Goal: Task Accomplishment & Management: Manage account settings

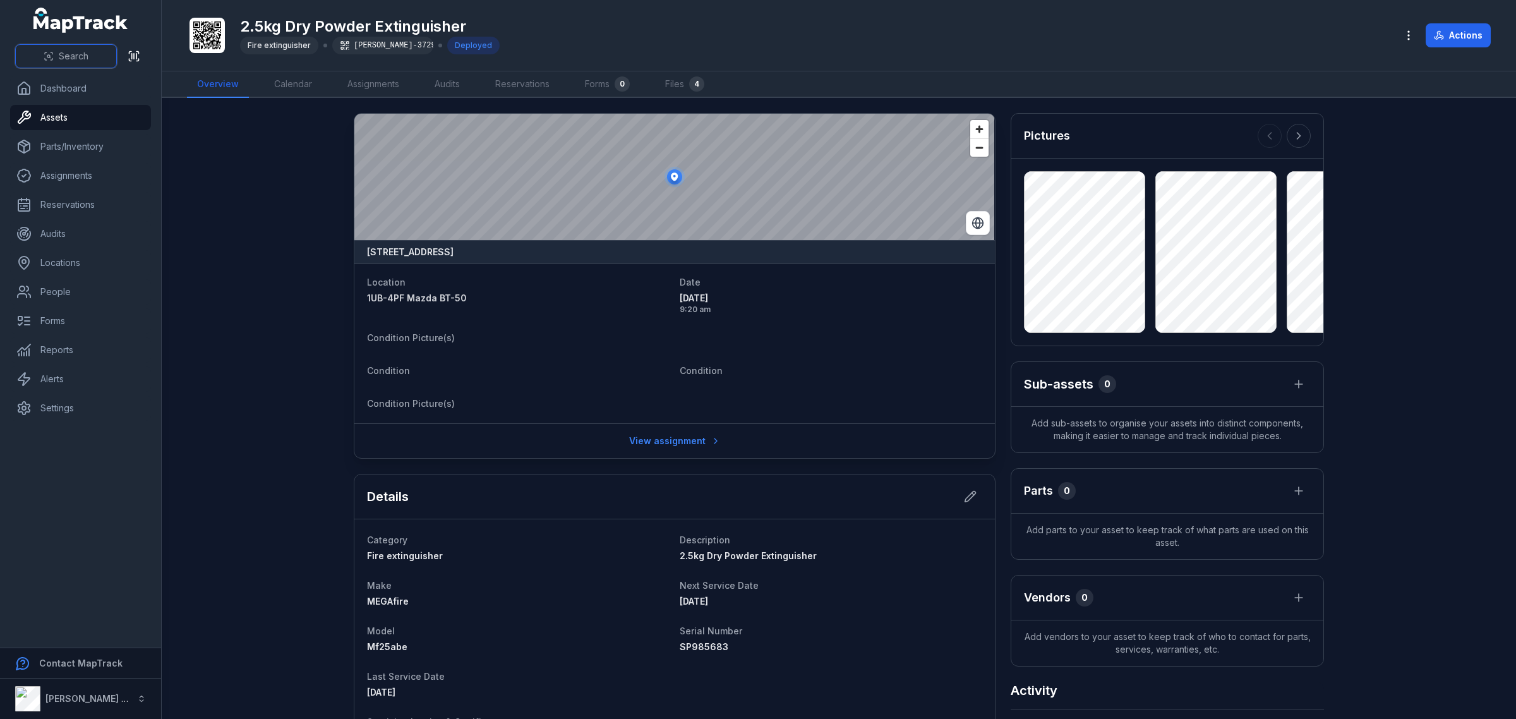
click at [78, 48] on button "Search" at bounding box center [66, 56] width 102 height 24
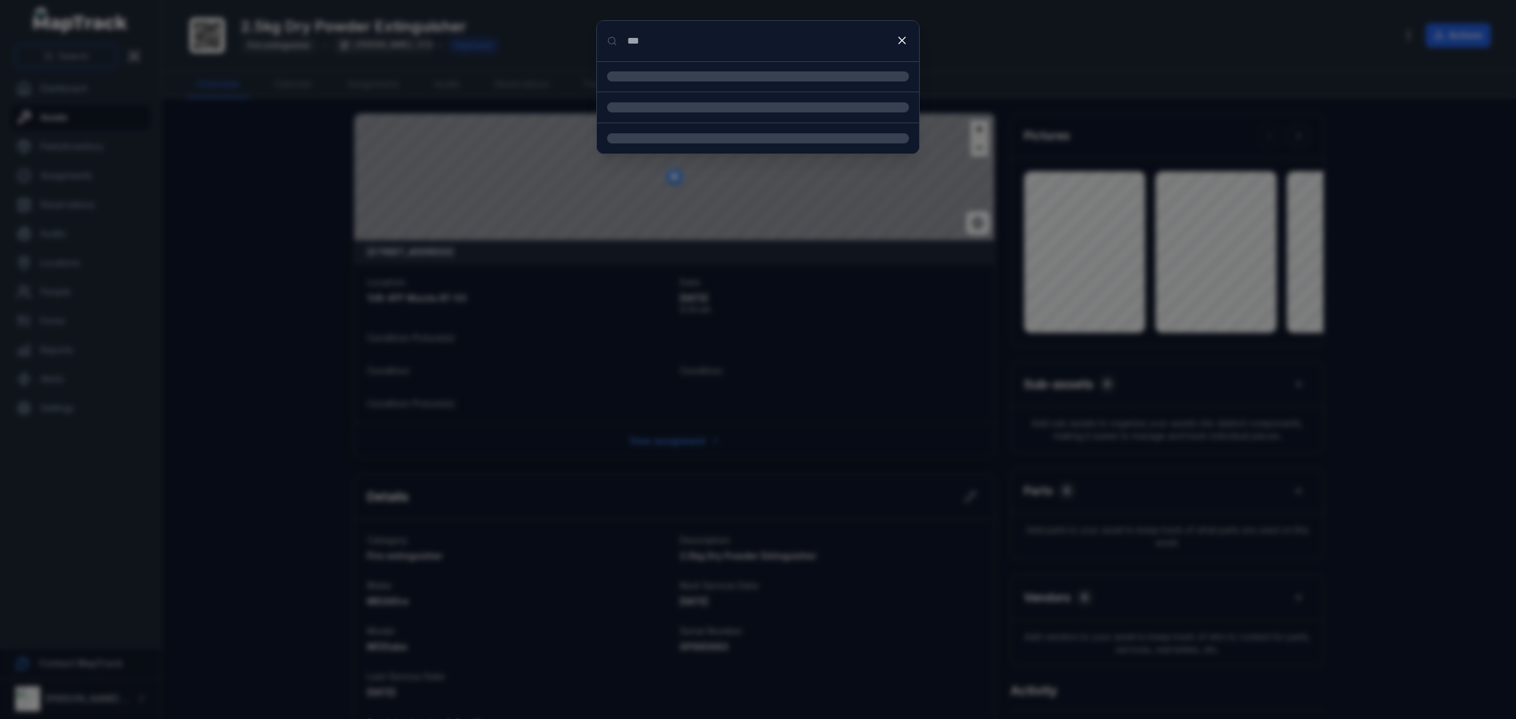
type input "***"
click at [722, 46] on input "***" at bounding box center [758, 41] width 322 height 40
click at [721, 76] on strong "1RM-9GJ Mazda BT-50" at bounding box center [773, 77] width 272 height 13
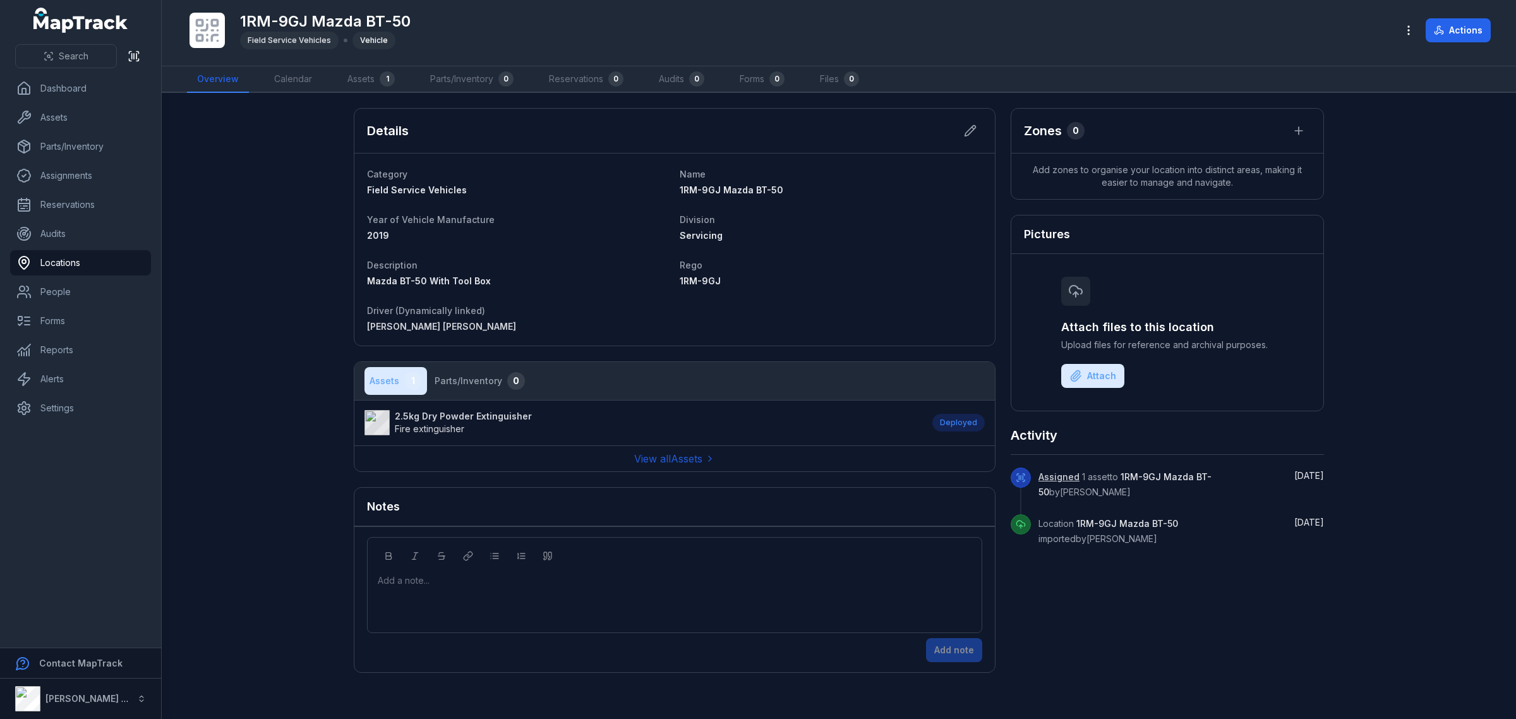
click at [456, 417] on strong "2.5kg Dry Powder Extinguisher" at bounding box center [463, 416] width 137 height 13
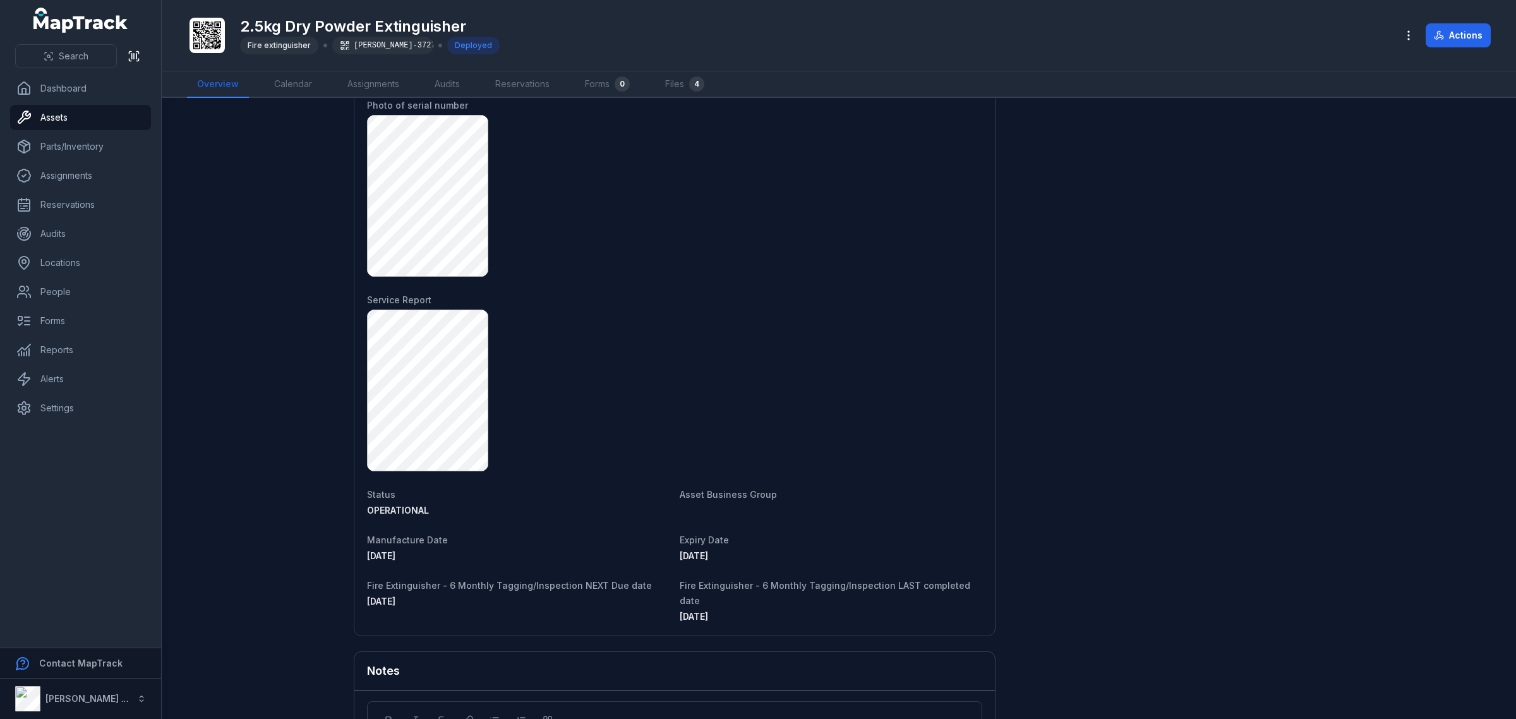
scroll to position [1137, 0]
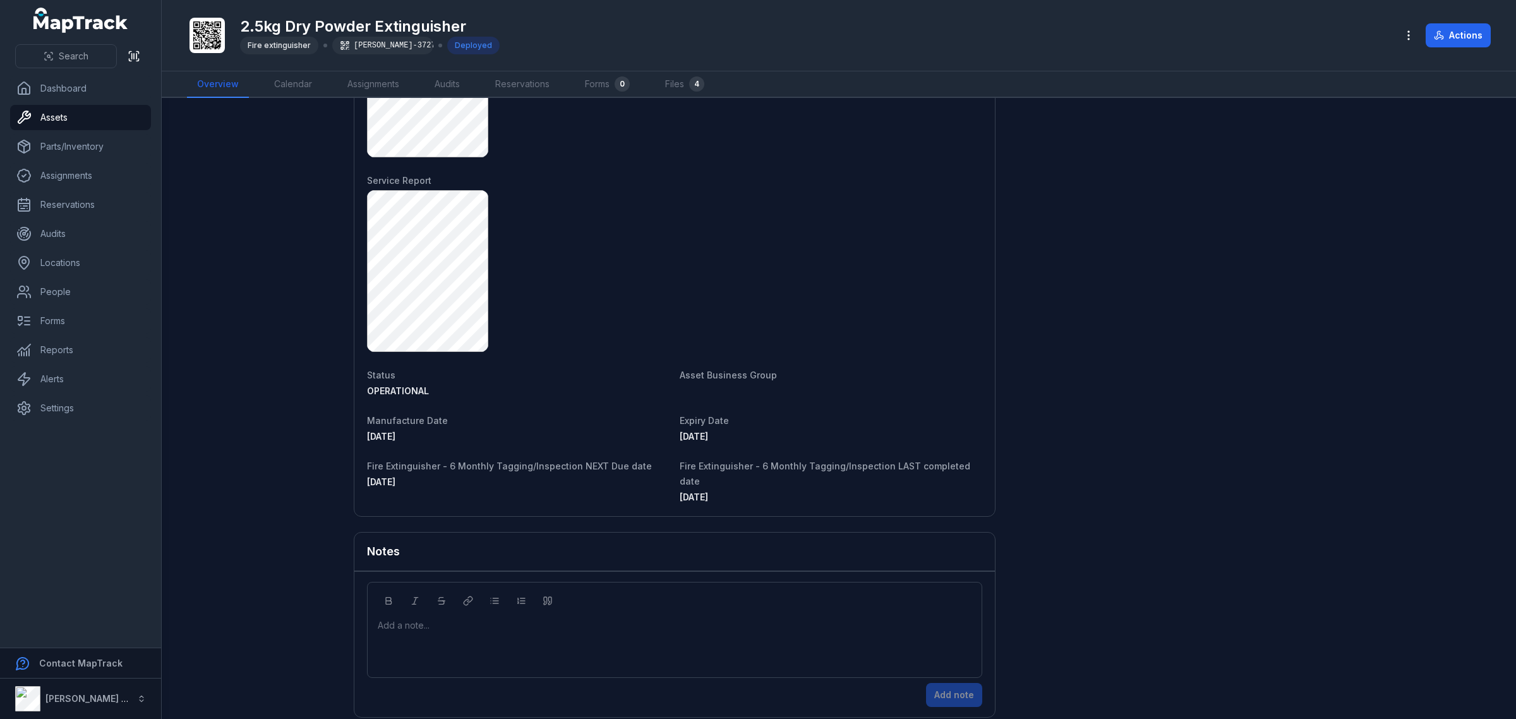
drag, startPoint x: 411, startPoint y: 486, endPoint x: 870, endPoint y: 560, distance: 464.4
click at [868, 571] on div "Add a note... Add note" at bounding box center [674, 644] width 640 height 146
click at [733, 428] on div "Expiry Date [DATE]" at bounding box center [830, 427] width 302 height 30
click at [708, 429] on div "Expiry Date [DATE]" at bounding box center [830, 427] width 302 height 30
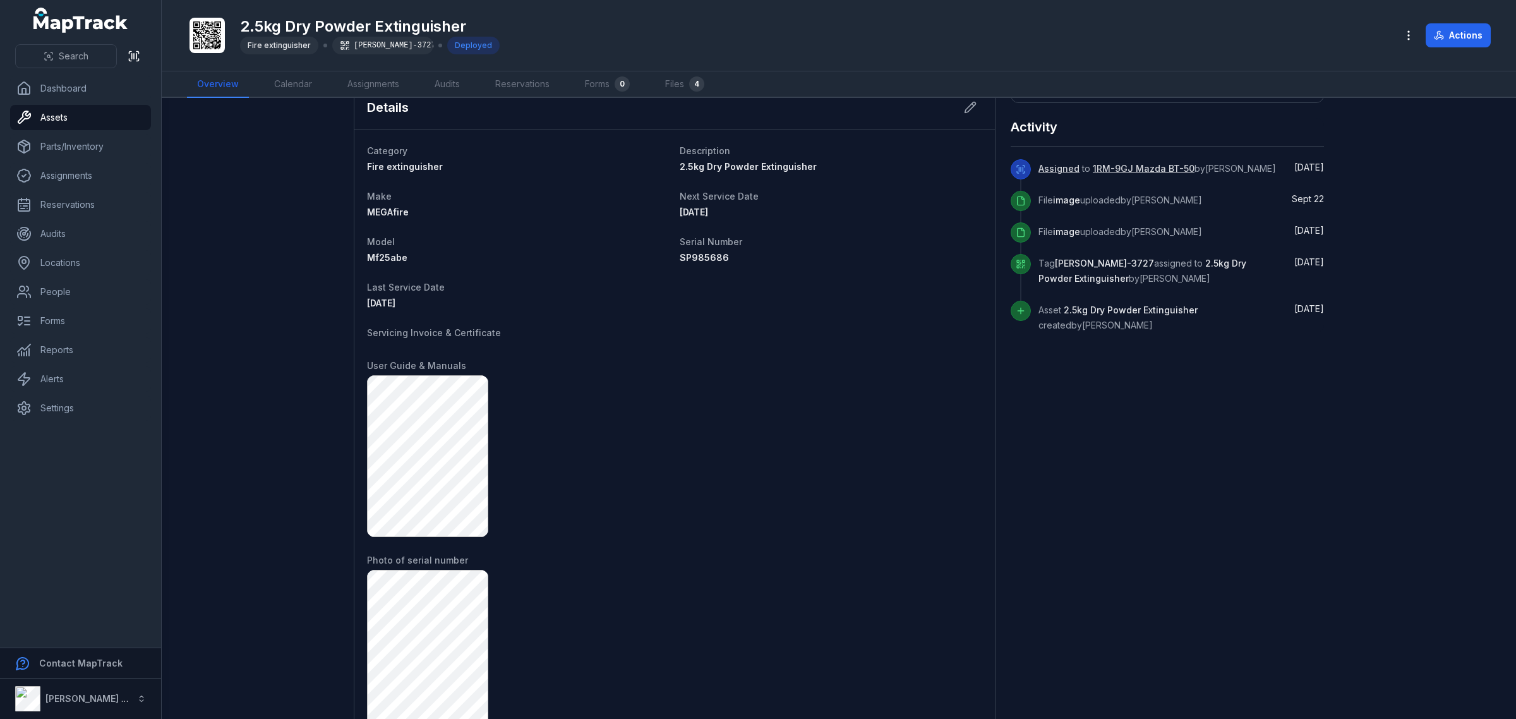
scroll to position [427, 0]
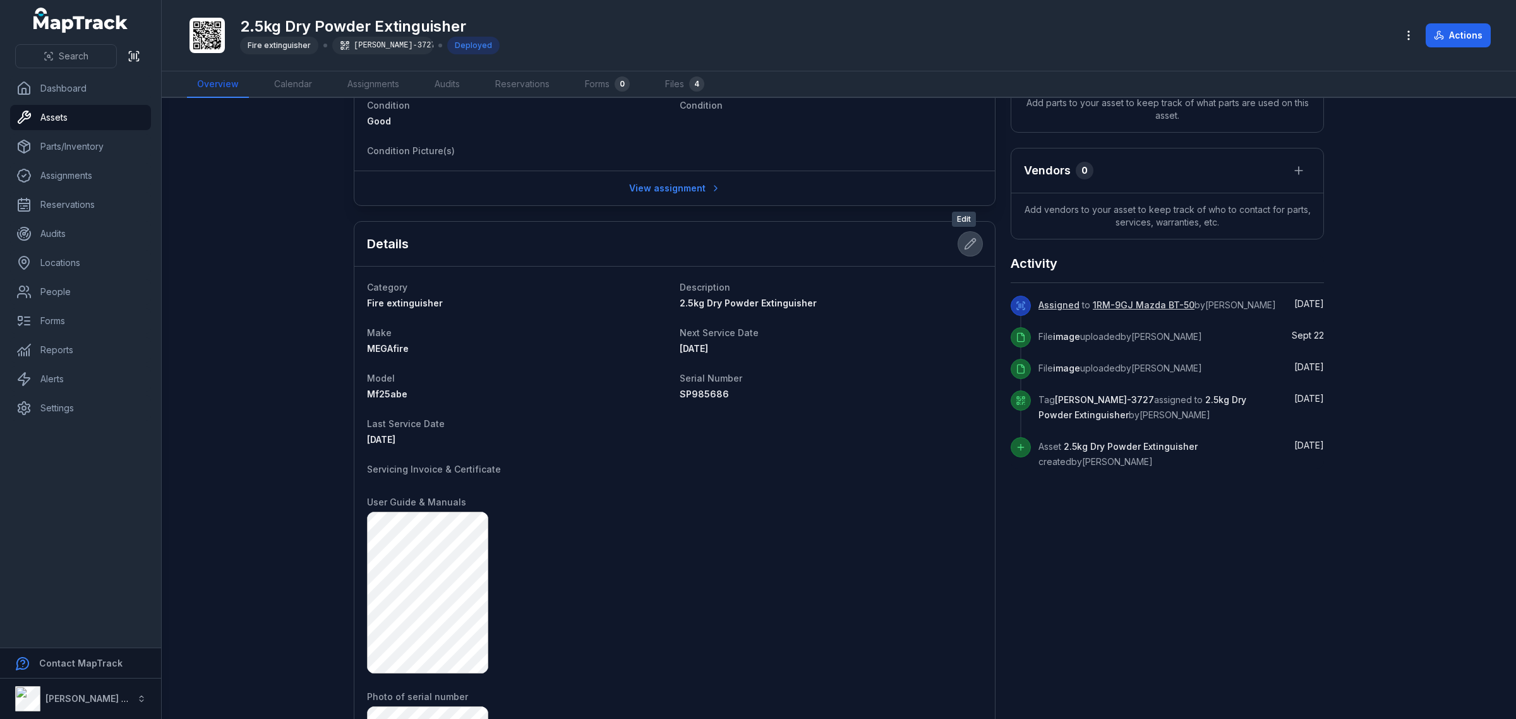
click at [958, 248] on button at bounding box center [970, 244] width 24 height 24
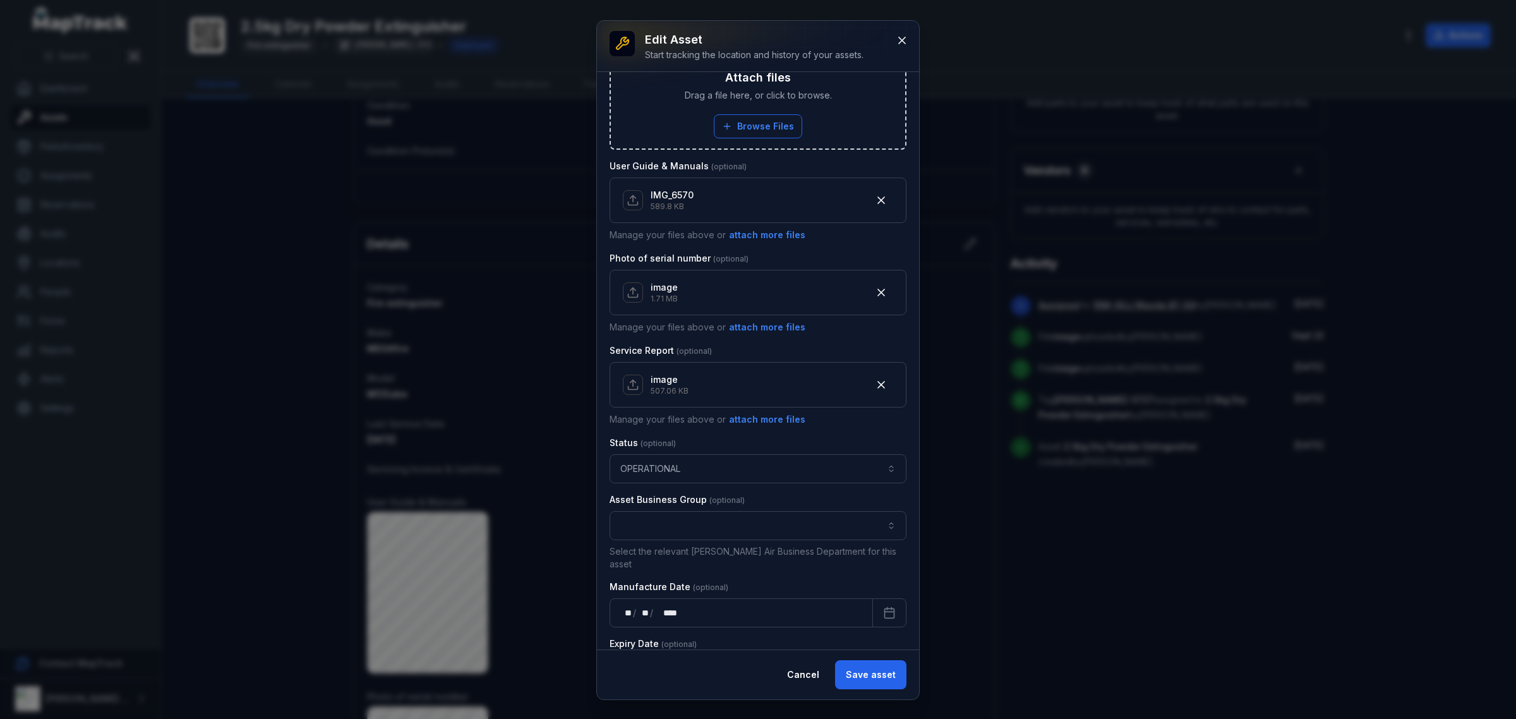
scroll to position [553, 0]
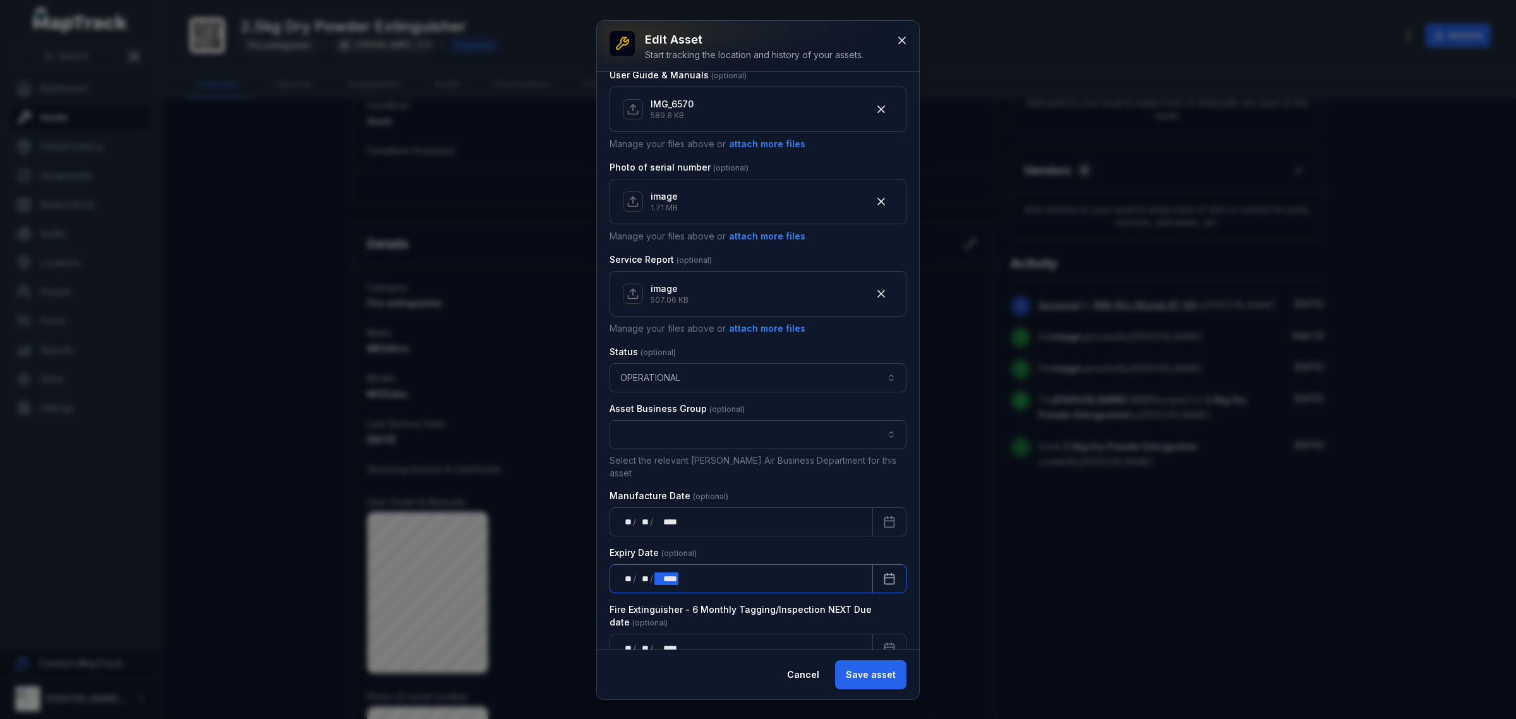
click at [710, 571] on div "** ** / ** ** / **** ****" at bounding box center [740, 578] width 263 height 29
click at [875, 670] on button "Save asset" at bounding box center [870, 674] width 71 height 29
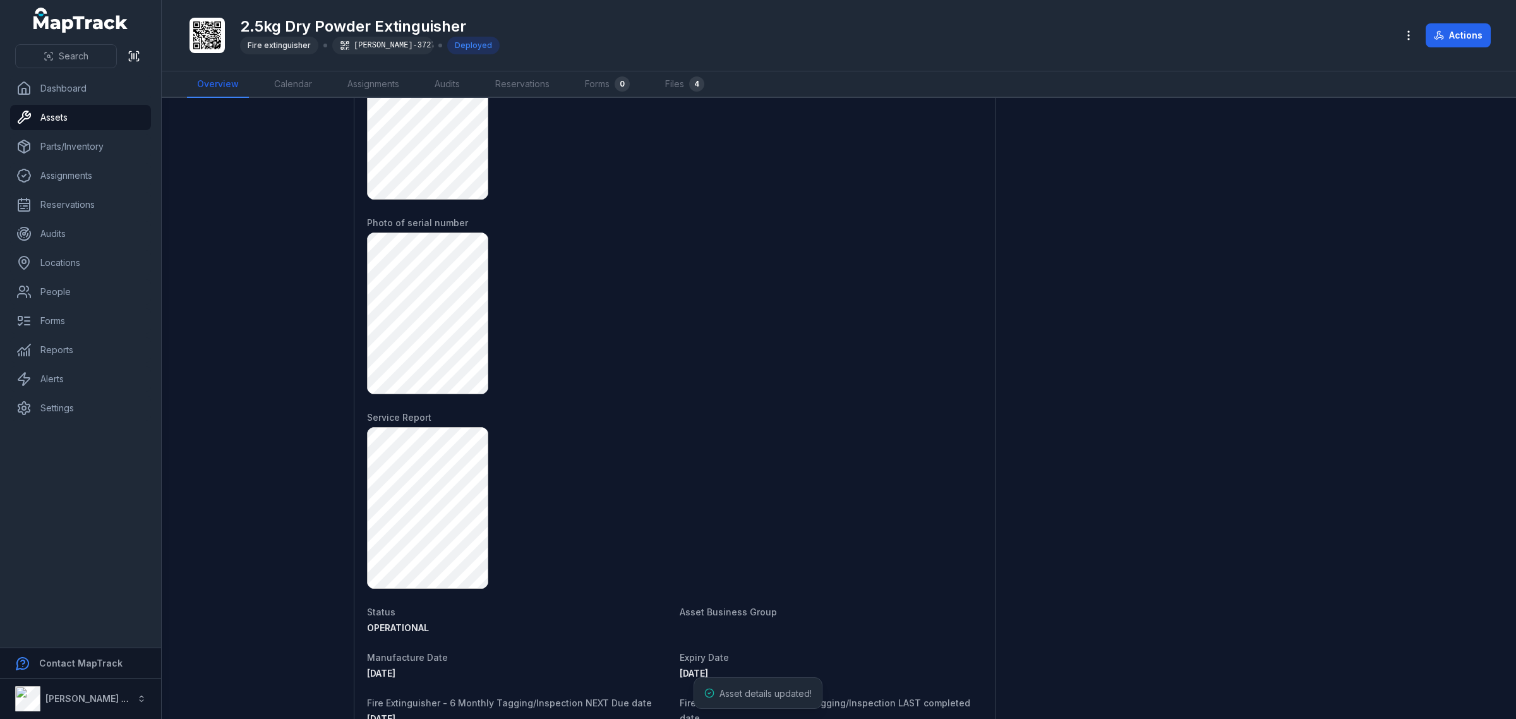
scroll to position [1137, 0]
